Goal: Task Accomplishment & Management: Manage account settings

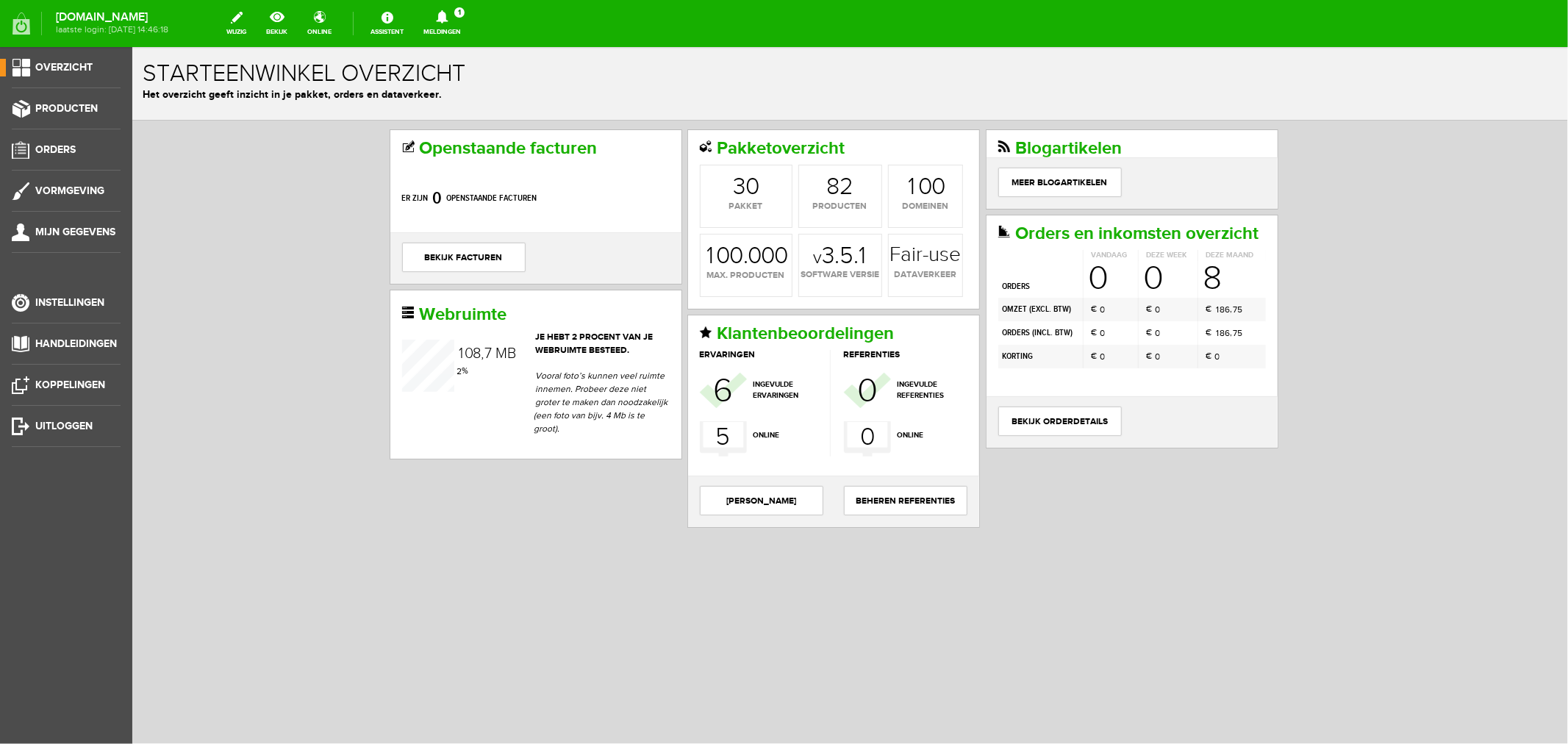
click at [448, 19] on icon at bounding box center [441, 17] width 11 height 13
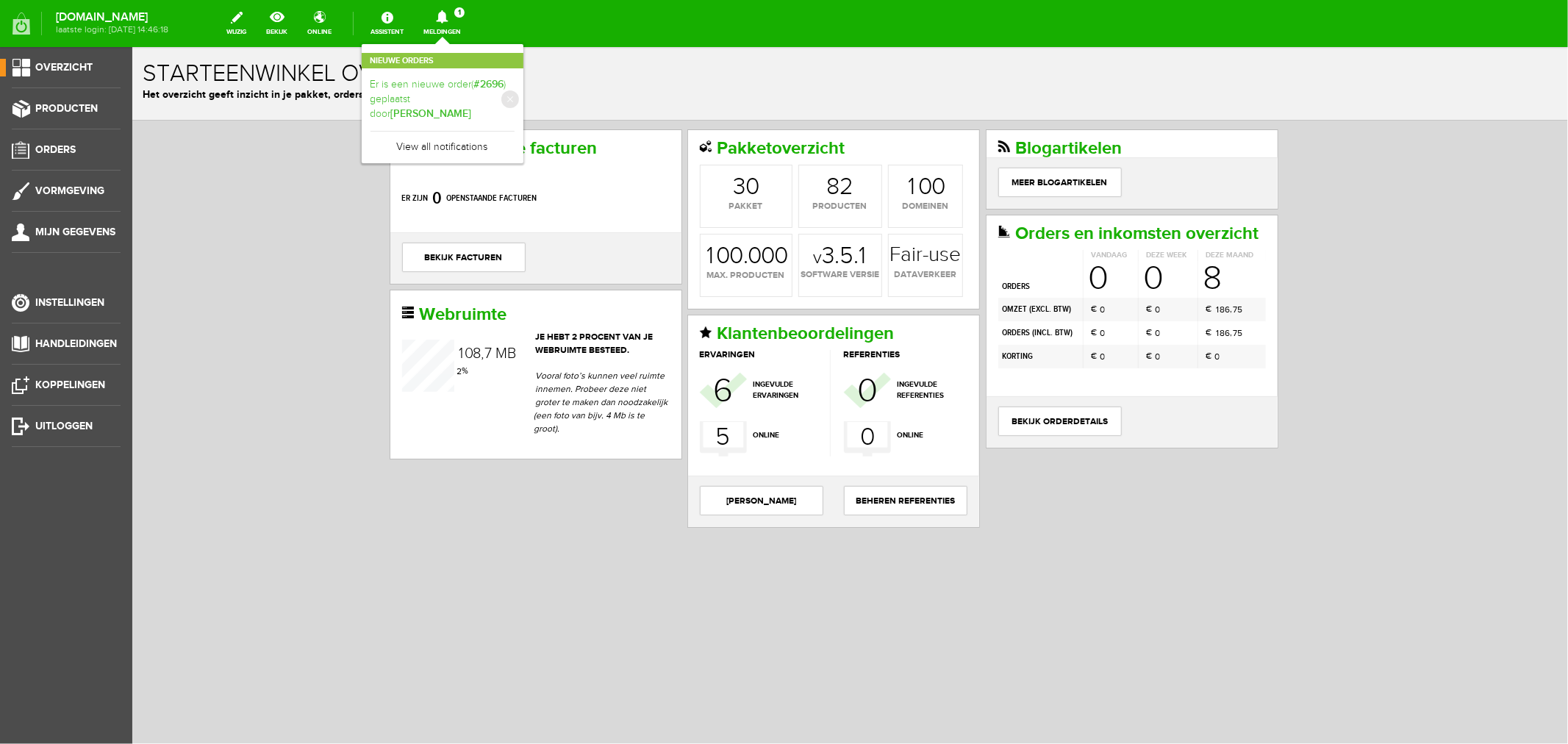
click at [459, 81] on link "Er is een nieuwe order( #2696 ) geplaatst door [PERSON_NAME]" at bounding box center [442, 99] width 144 height 45
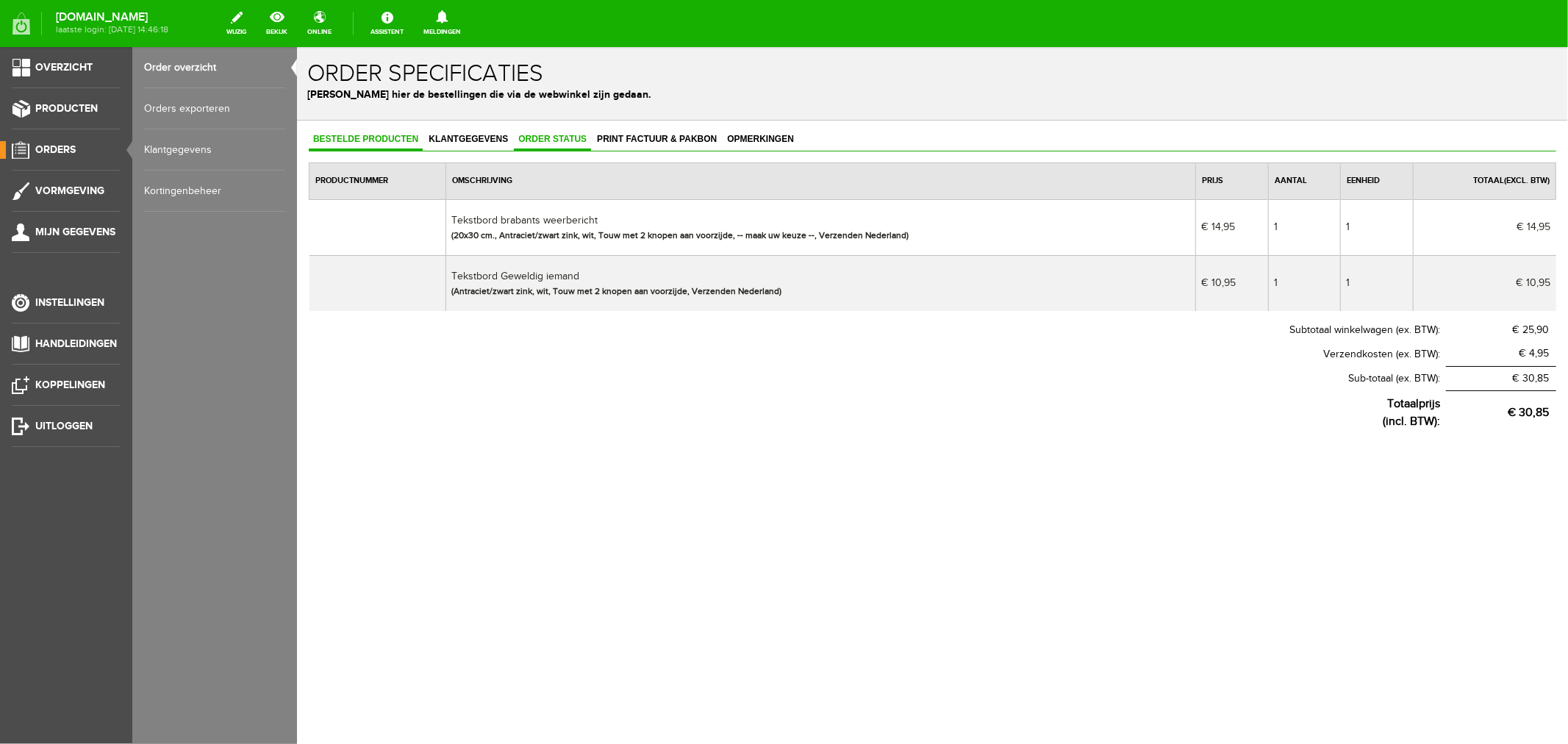
click at [546, 132] on link "Order status" at bounding box center [551, 139] width 77 height 21
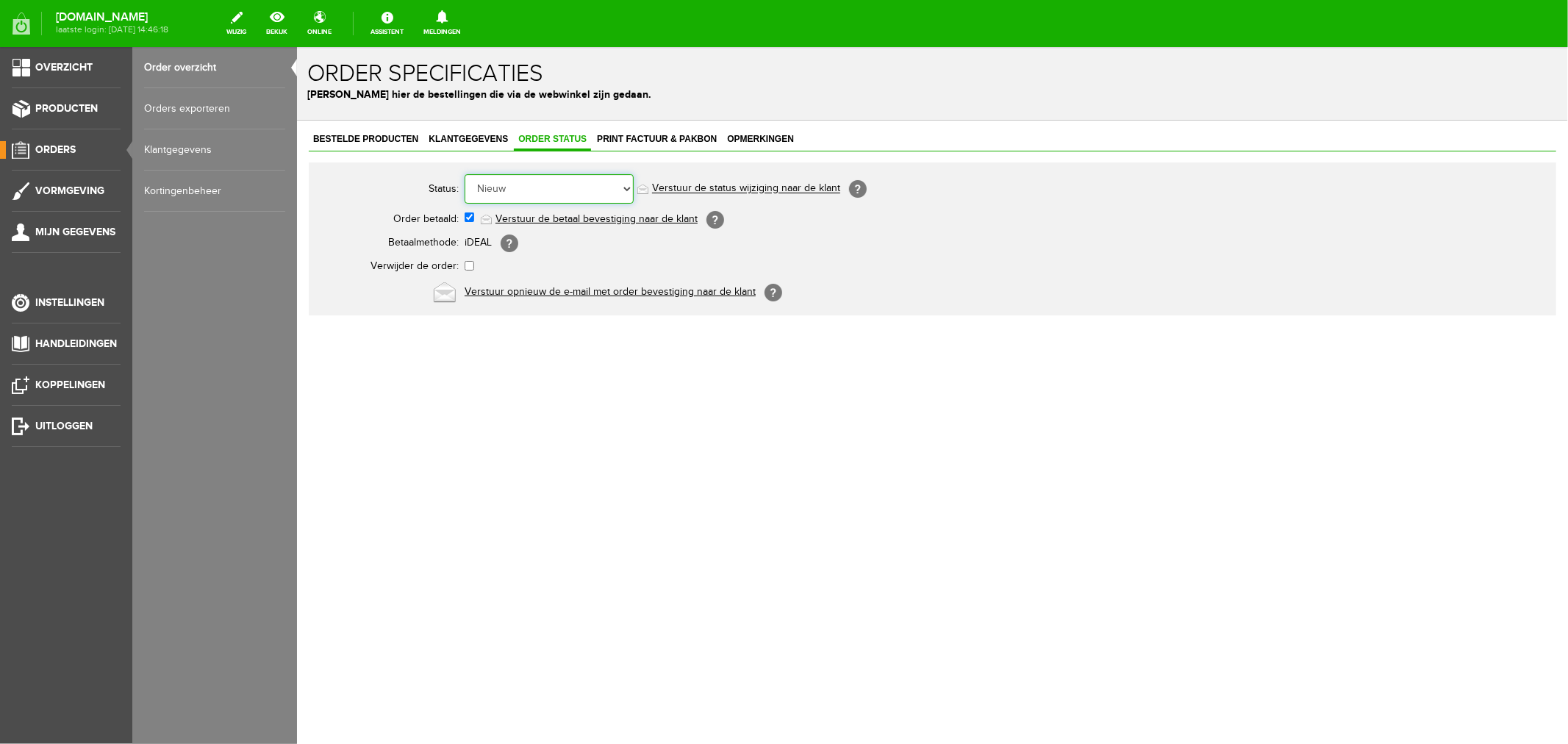
click at [507, 192] on select "Order niet afgerond Nieuw Order in behandeling Wacht op leverancier Wacht op be…" at bounding box center [548, 188] width 169 height 29
select select "2"
click at [463, 174] on select "Order niet afgerond Nieuw Order in behandeling Wacht op leverancier Wacht op be…" at bounding box center [548, 188] width 169 height 29
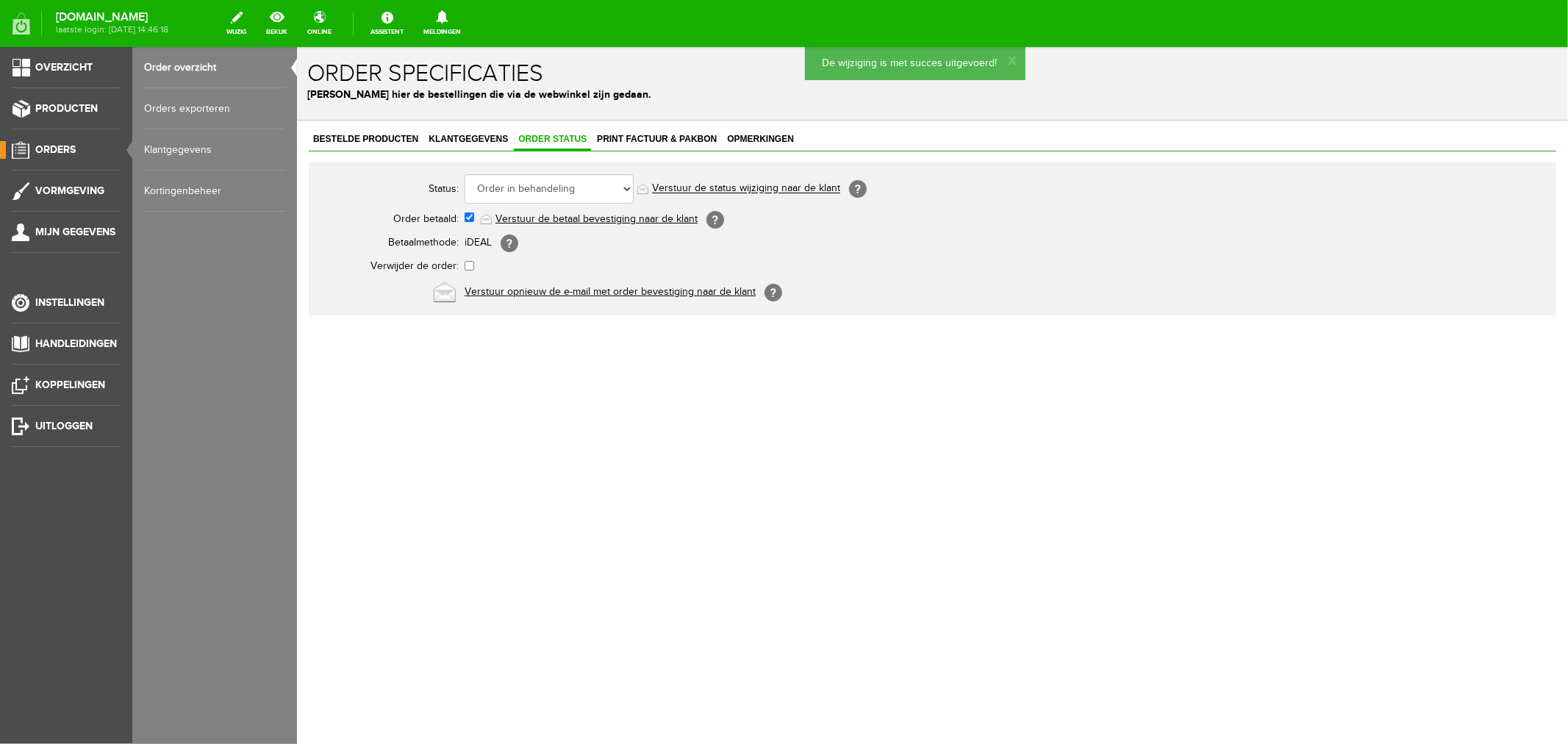
click at [666, 185] on link "Verstuur de status wijziging naar de klant" at bounding box center [745, 188] width 188 height 11
click at [449, 138] on span "Klantgegevens" at bounding box center [468, 138] width 88 height 11
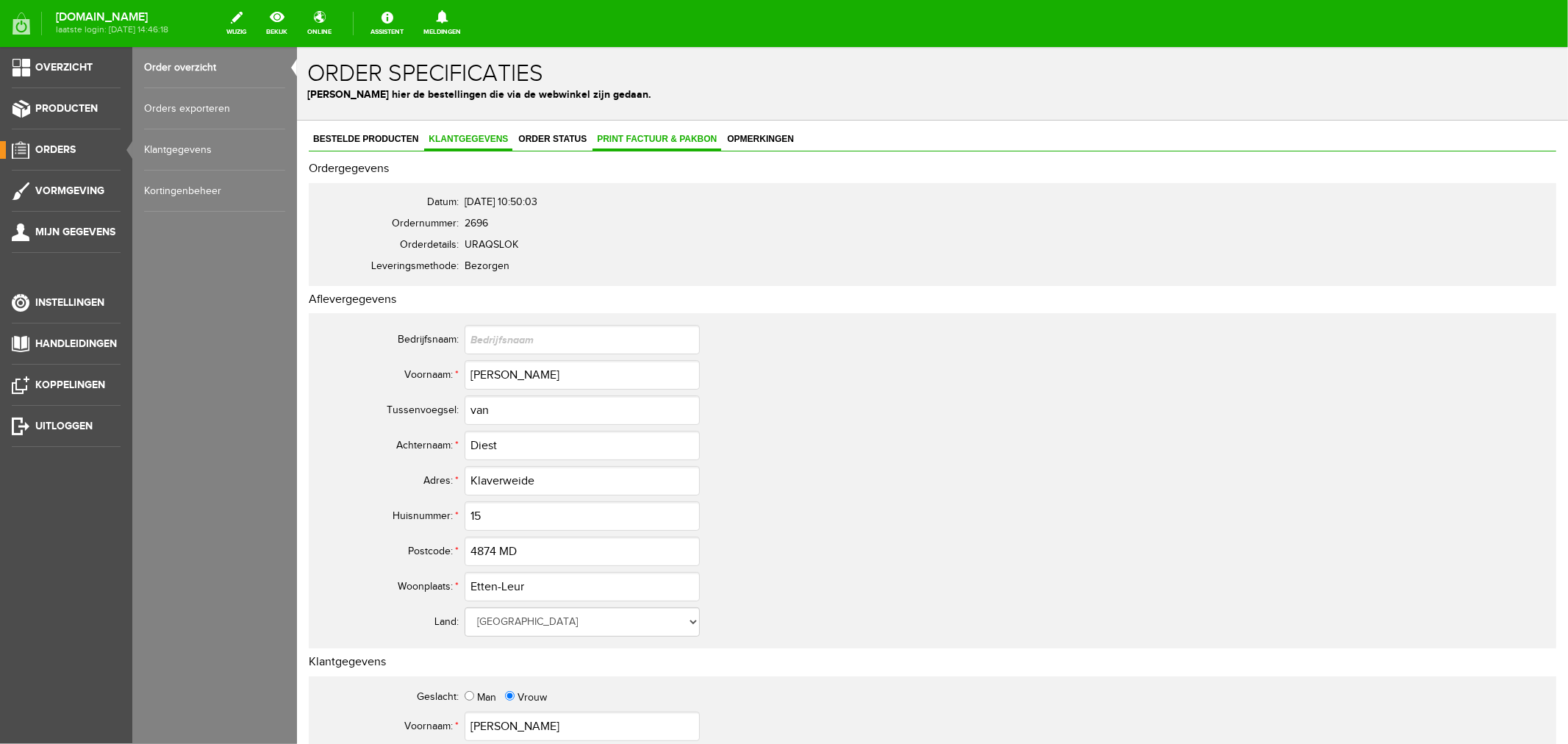
click at [629, 140] on span "Print factuur & pakbon" at bounding box center [656, 138] width 129 height 11
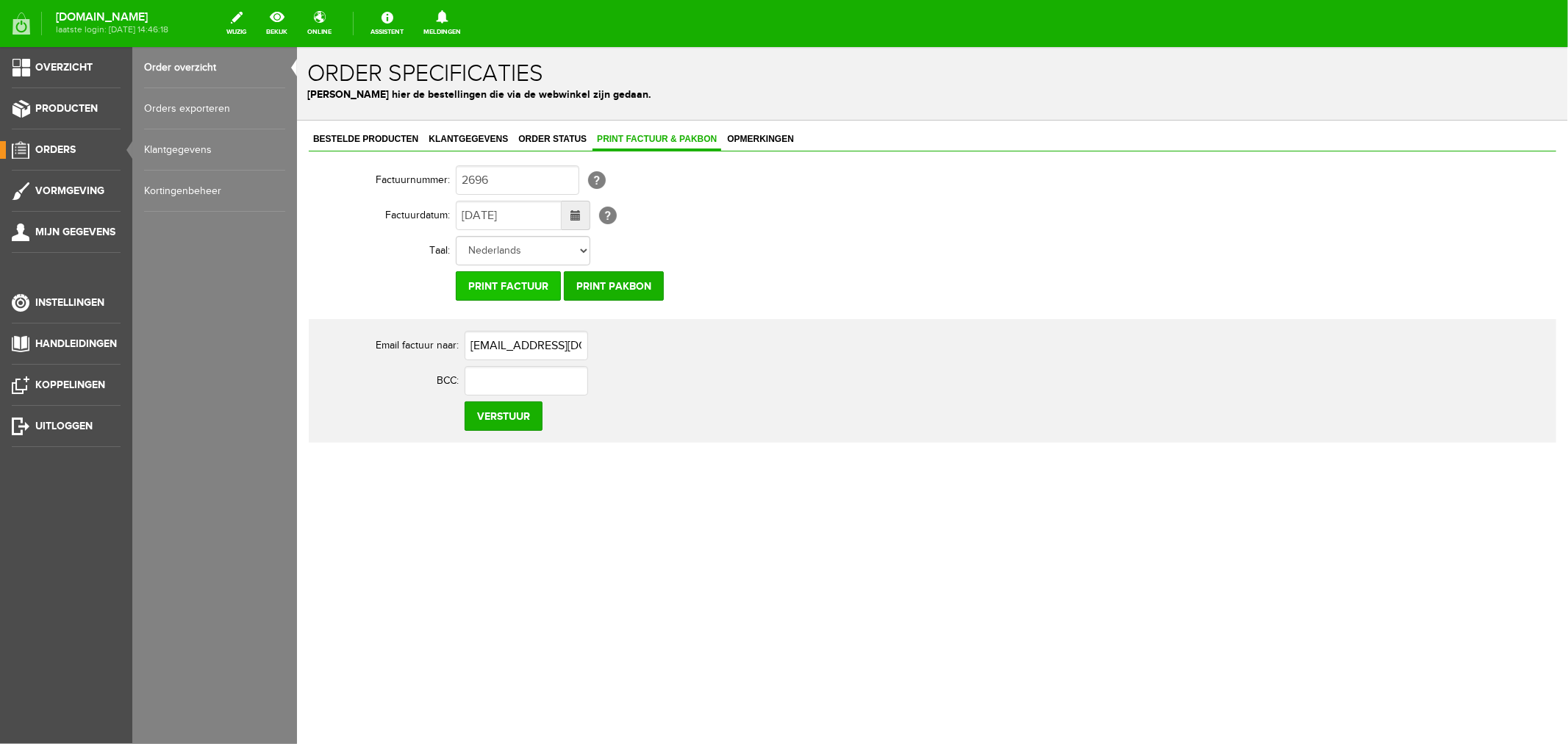
click at [508, 282] on input "Print factuur" at bounding box center [507, 285] width 105 height 29
click at [505, 288] on input "Print factuur" at bounding box center [507, 285] width 105 height 29
click at [172, 72] on link "Order overzicht" at bounding box center [214, 68] width 141 height 42
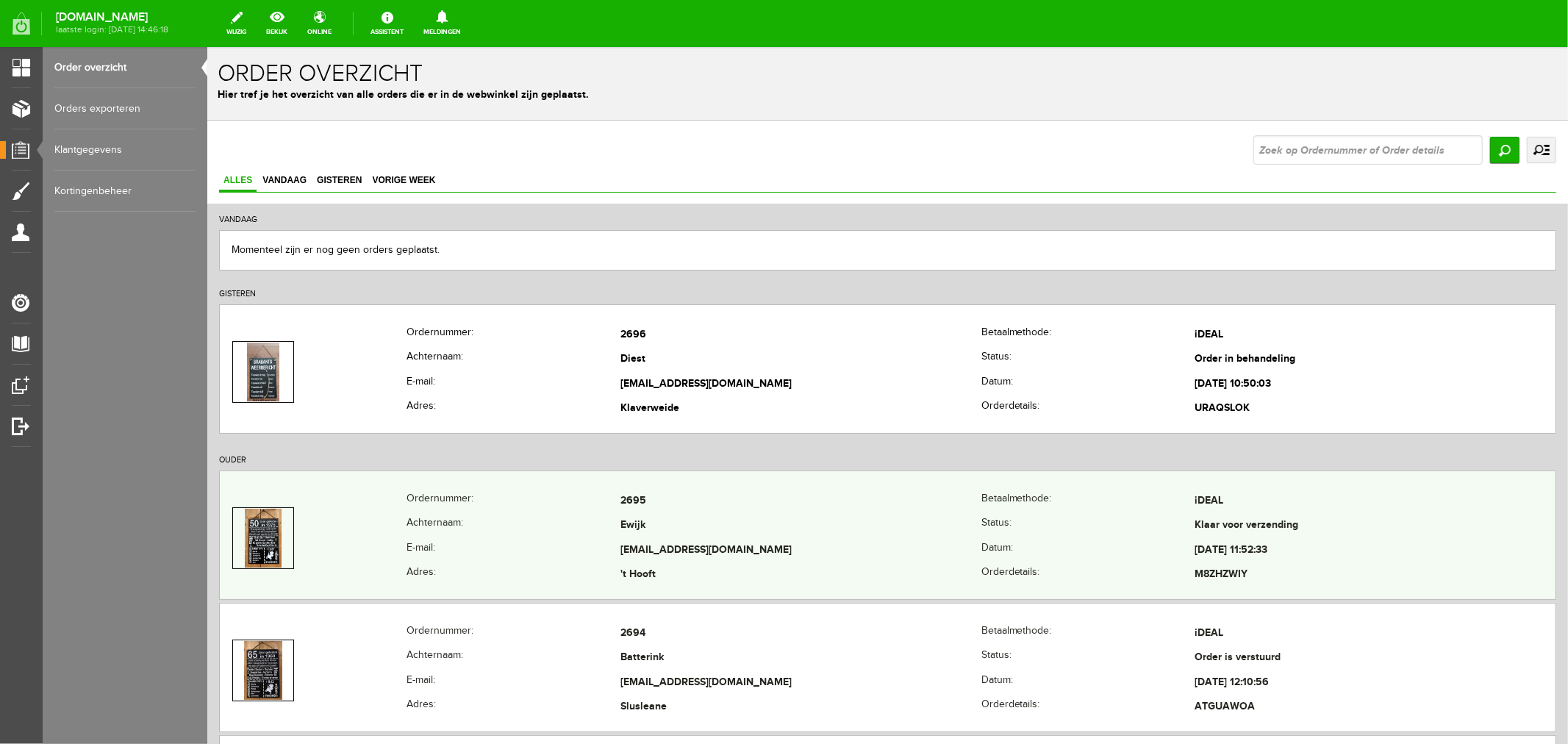
click at [635, 525] on td "Ewijk" at bounding box center [800, 526] width 361 height 25
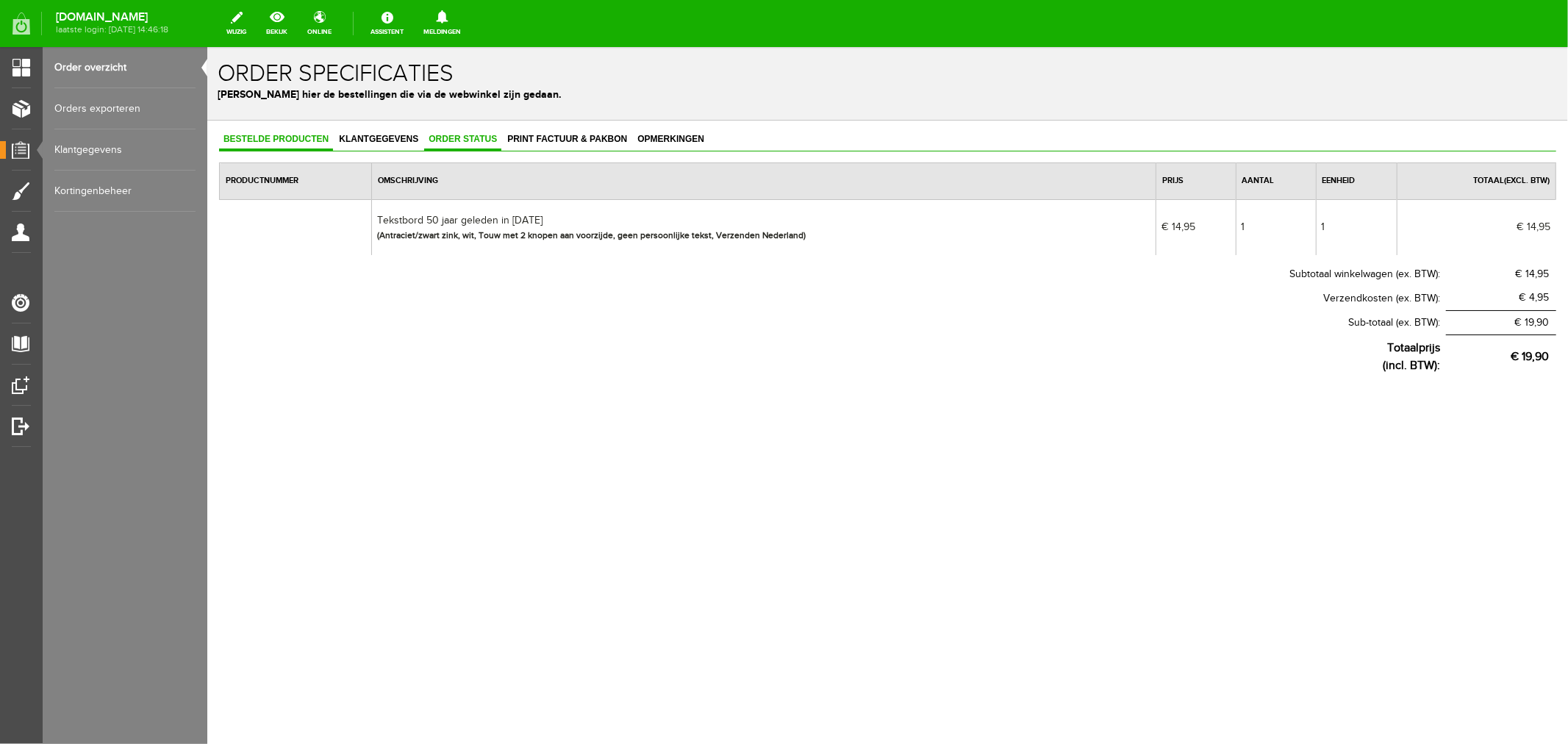
click at [453, 142] on span "Order status" at bounding box center [462, 138] width 77 height 11
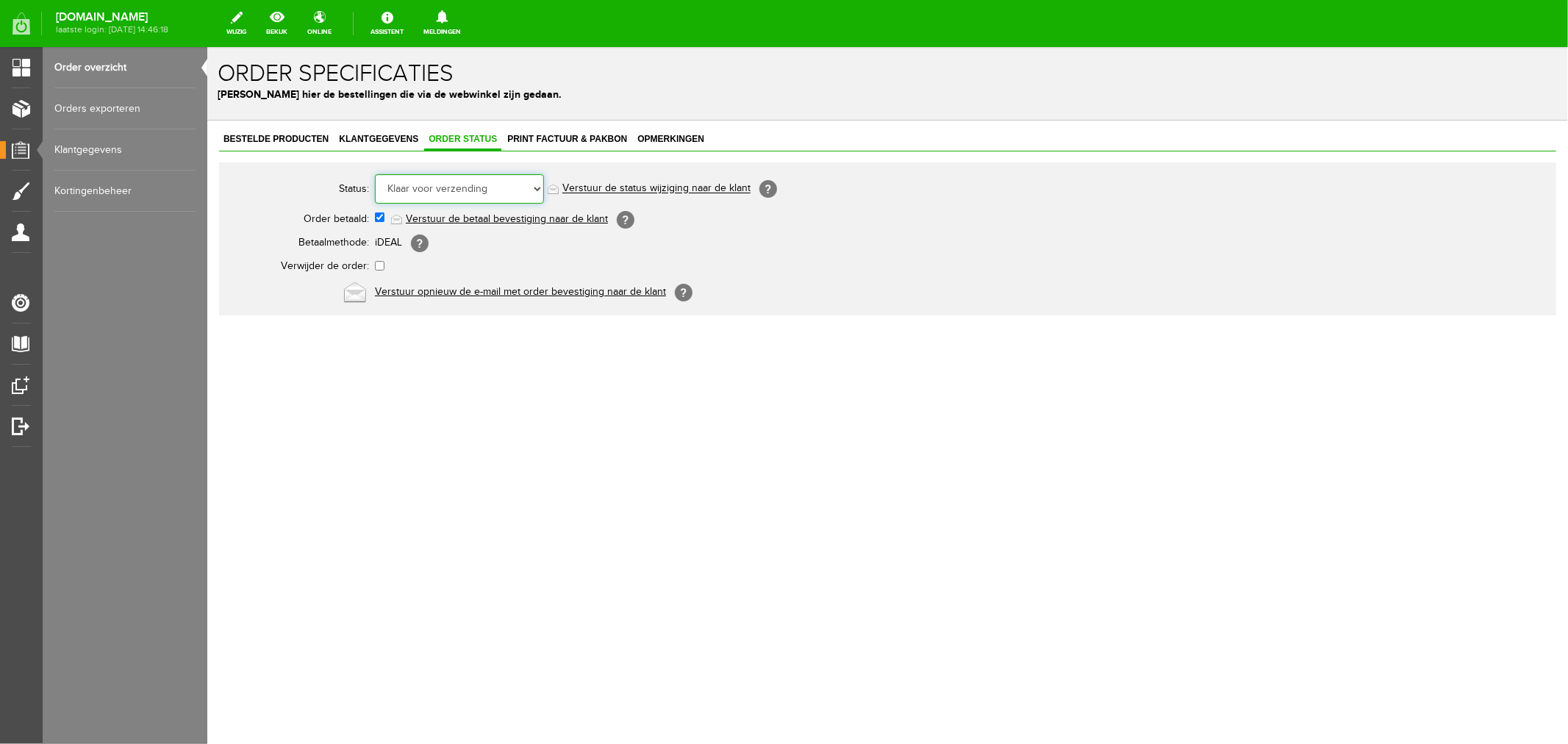
click at [452, 185] on select "Order niet afgerond Nieuw Order in behandeling Wacht op leverancier Wacht op be…" at bounding box center [459, 188] width 169 height 29
select select "5"
click at [374, 174] on select "Order niet afgerond Nieuw Order in behandeling Wacht op leverancier Wacht op be…" at bounding box center [459, 188] width 169 height 29
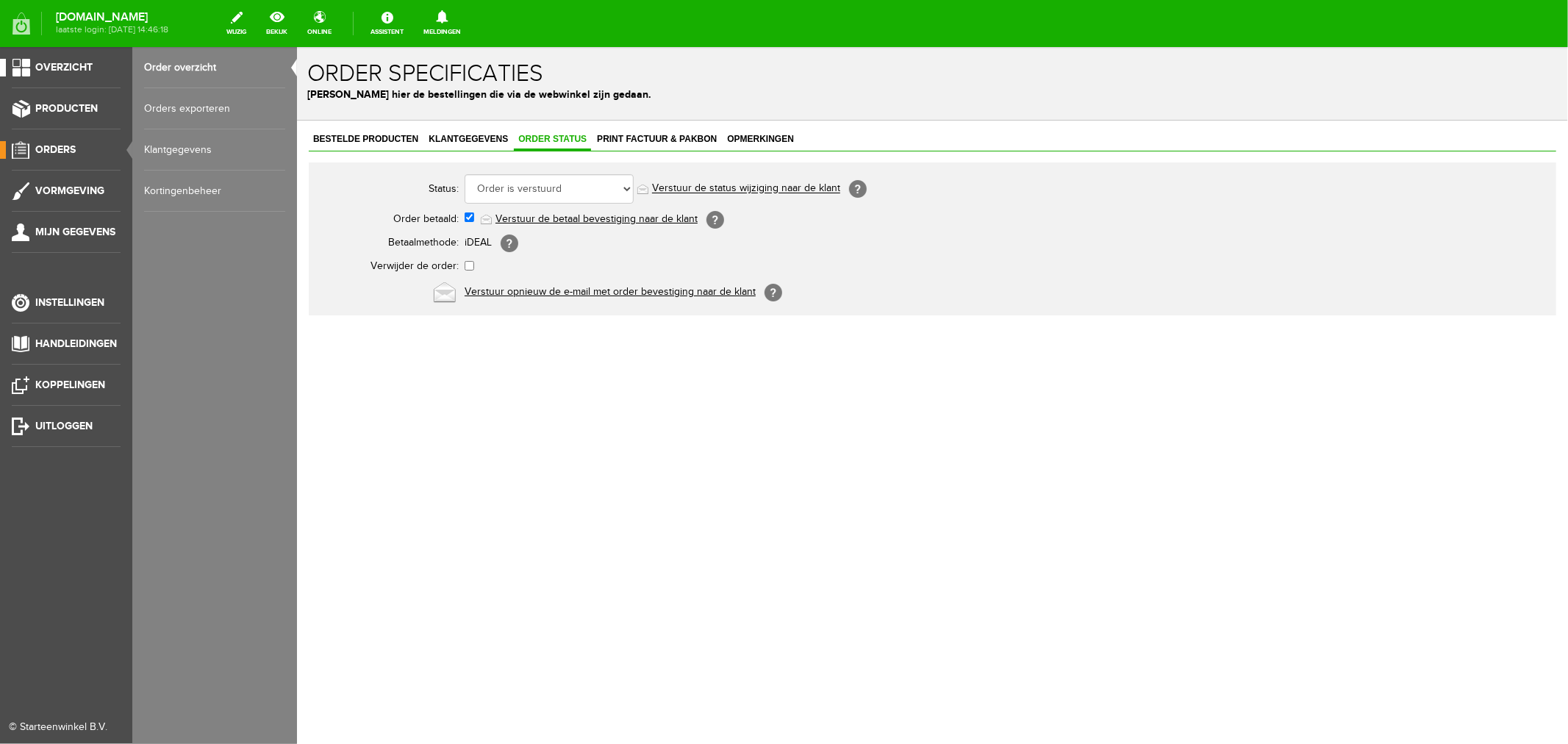
click at [69, 64] on span "Overzicht" at bounding box center [64, 67] width 57 height 12
